Goal: Find specific page/section: Find specific page/section

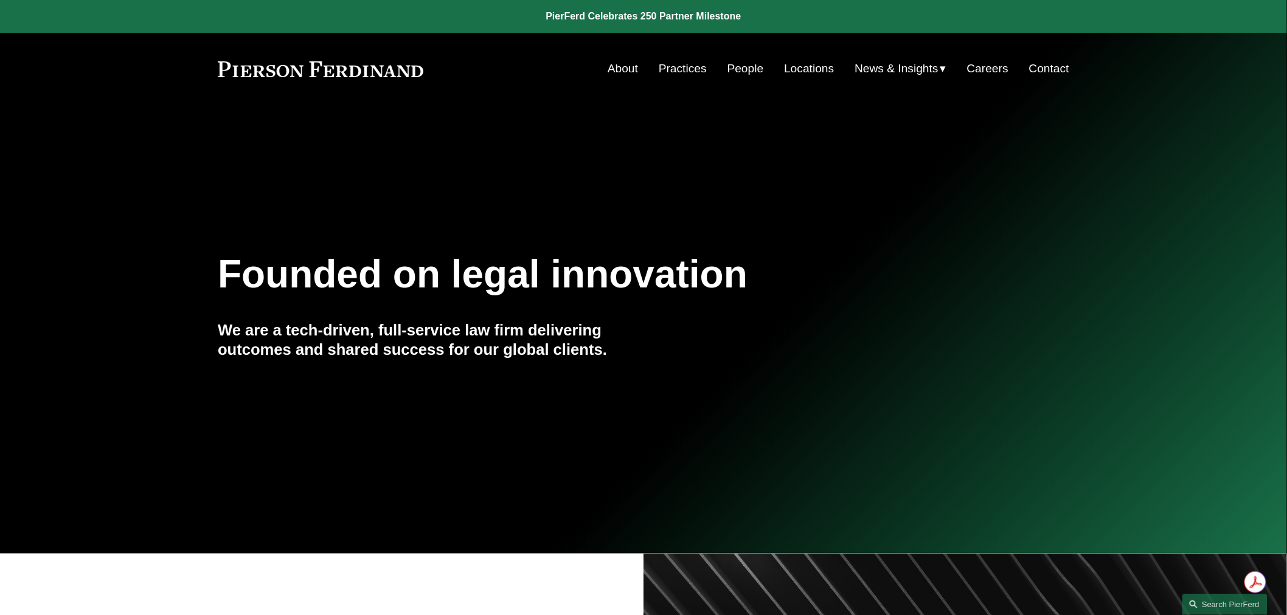
click at [790, 64] on link "Locations" at bounding box center [809, 68] width 50 height 23
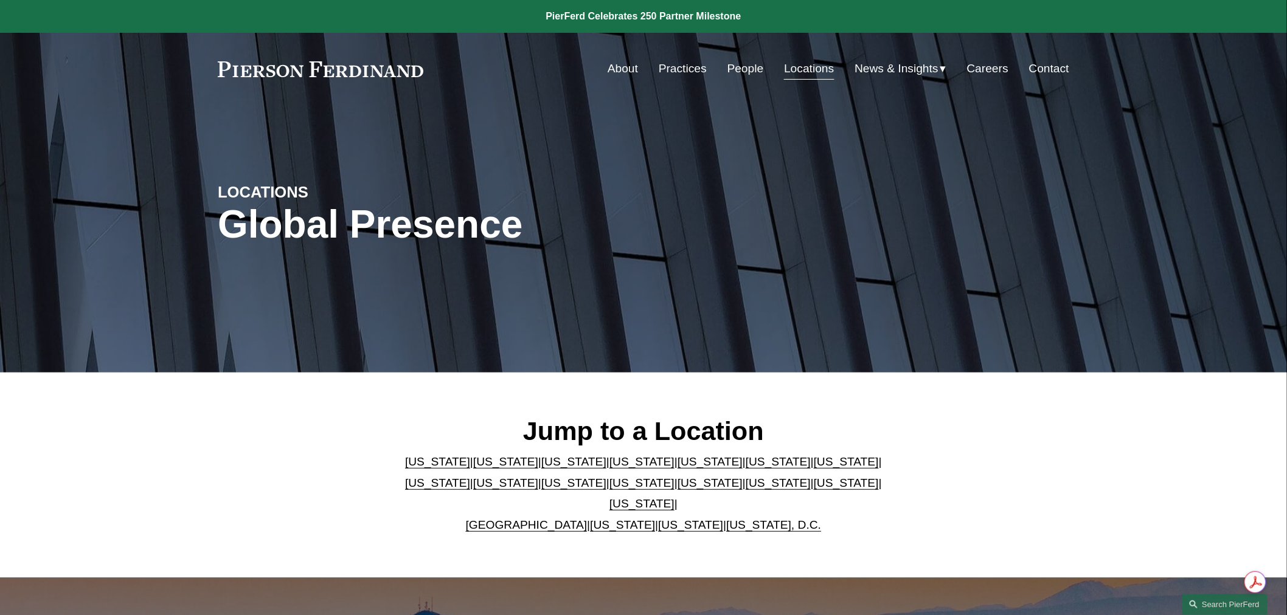
click at [512, 519] on link "United Kingdom" at bounding box center [527, 525] width 122 height 13
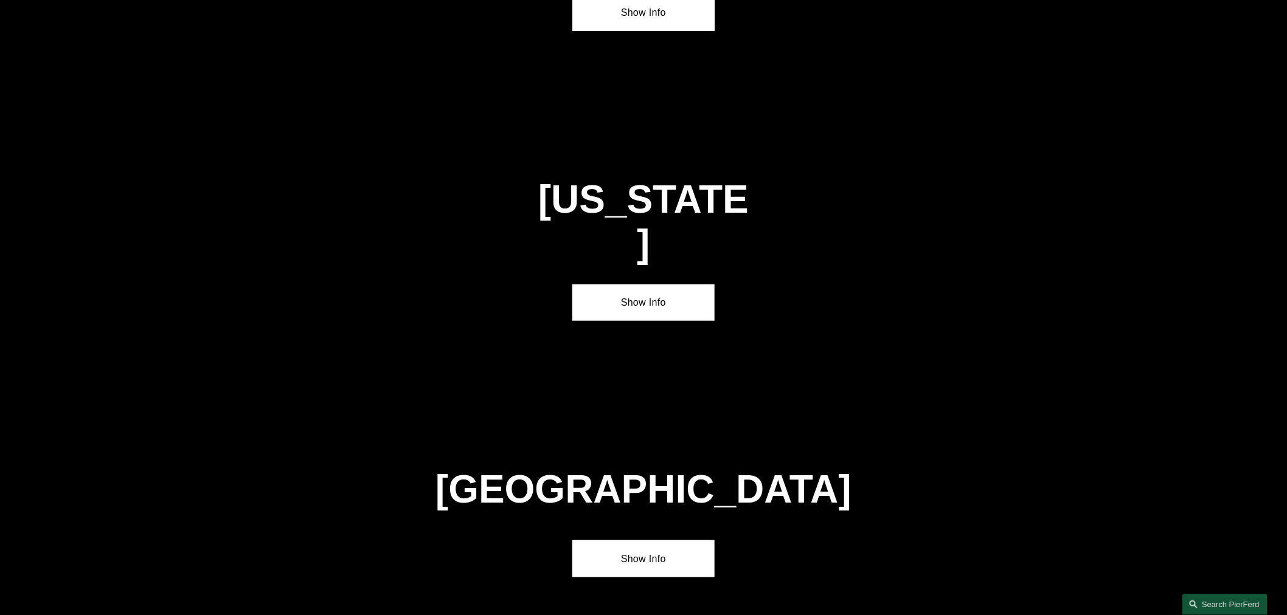
scroll to position [4418, 0]
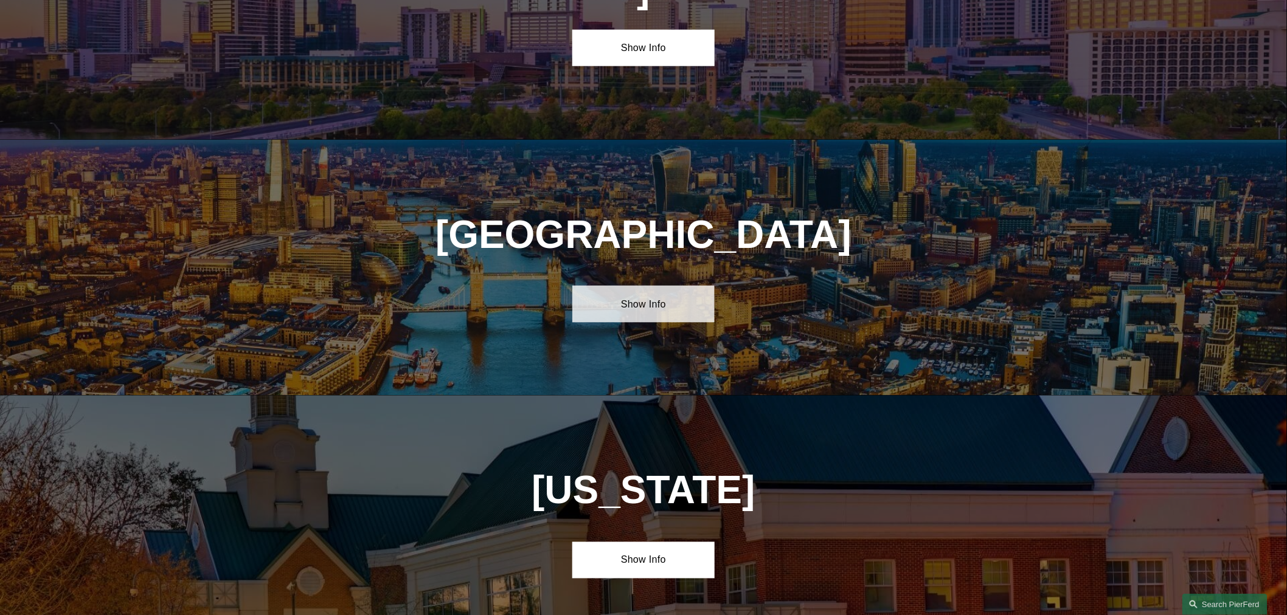
click at [640, 286] on link "Show Info" at bounding box center [643, 304] width 142 height 36
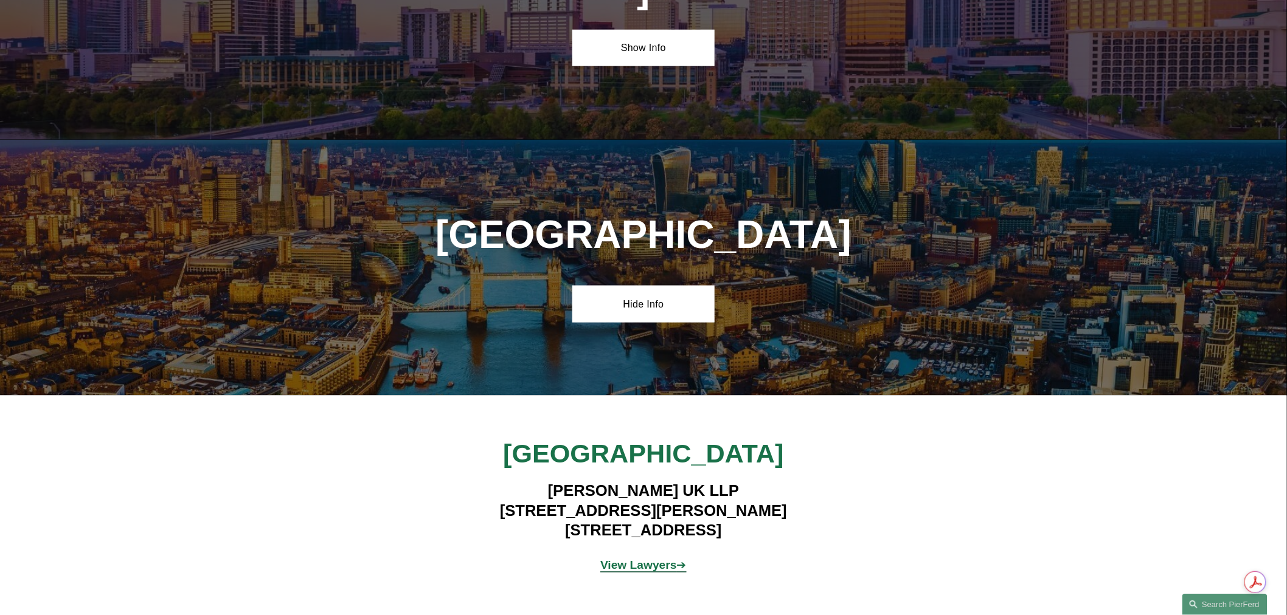
click at [622, 559] on strong "View Lawyers" at bounding box center [638, 565] width 77 height 13
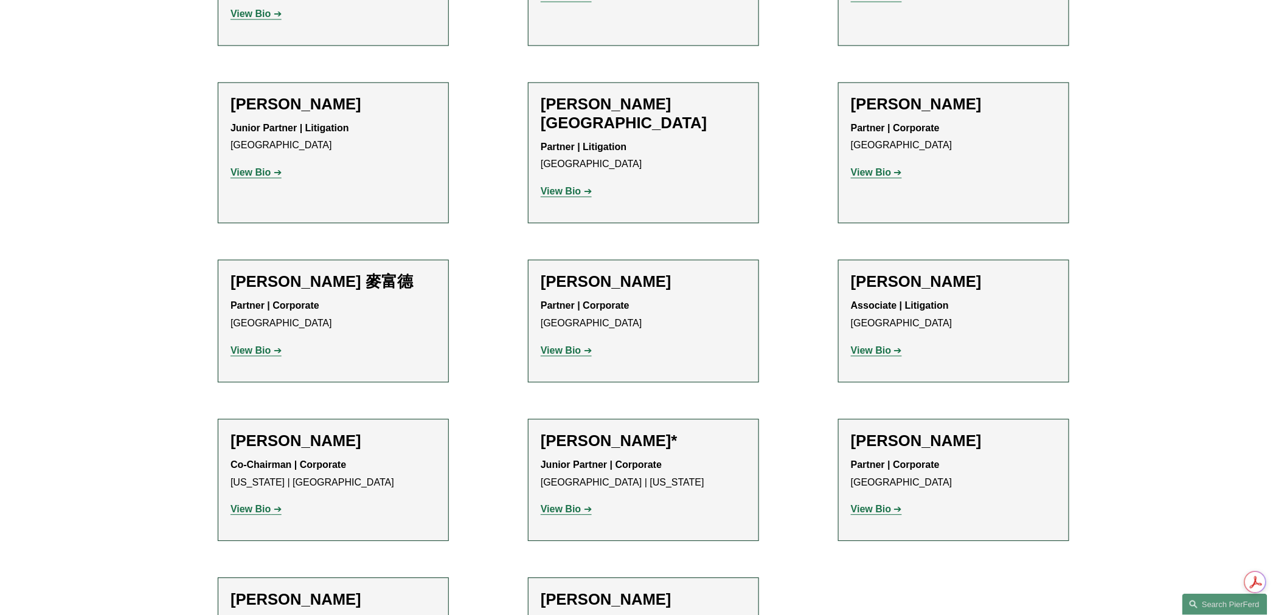
scroll to position [1080, 0]
